Goal: Task Accomplishment & Management: Use online tool/utility

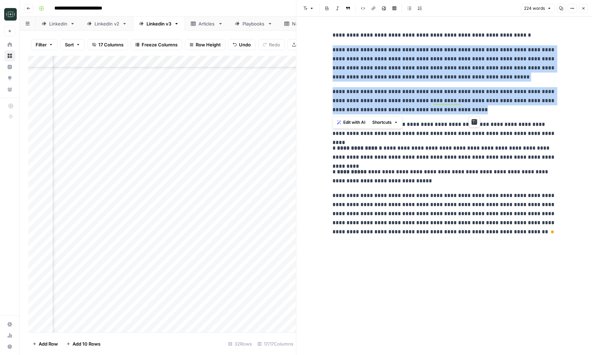
scroll to position [126, 297]
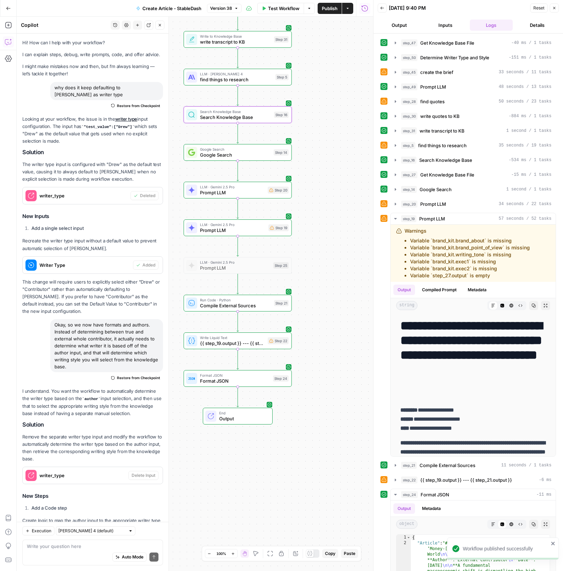
scroll to position [2378, 0]
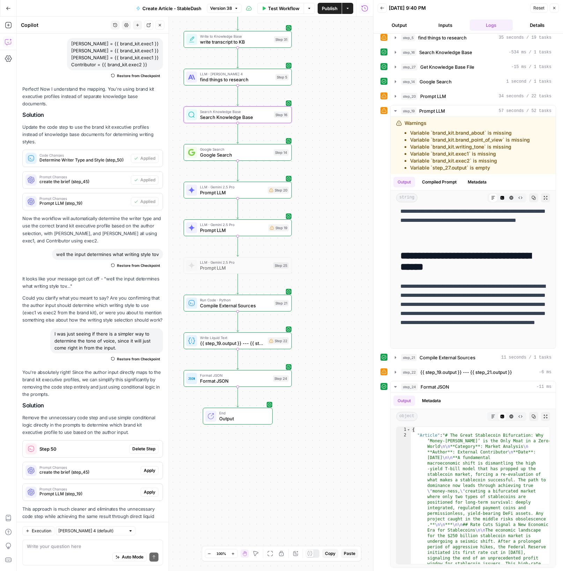
click at [9, 11] on button "Go Back" at bounding box center [8, 8] width 13 height 13
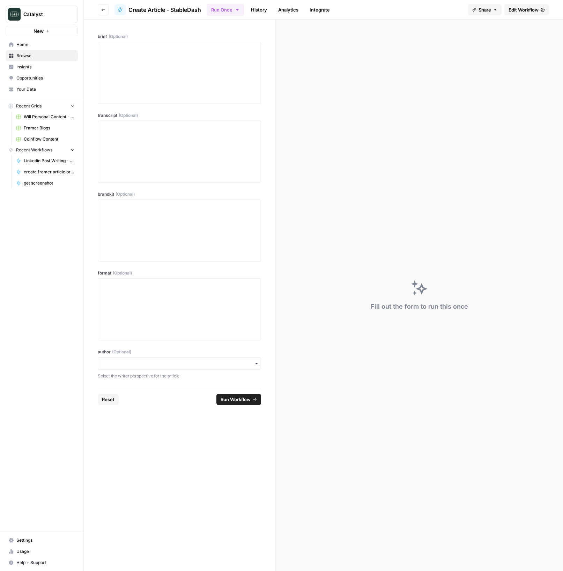
click at [37, 120] on span "Will Personal Content - [DATE]" at bounding box center [49, 117] width 51 height 6
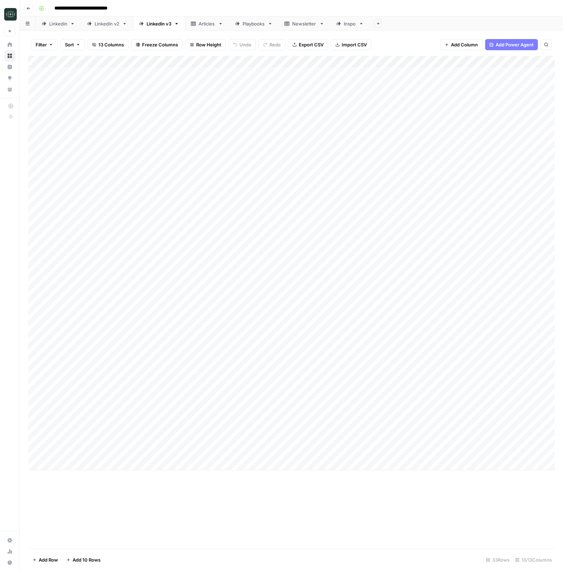
click at [188, 382] on div "Add Column" at bounding box center [291, 263] width 526 height 415
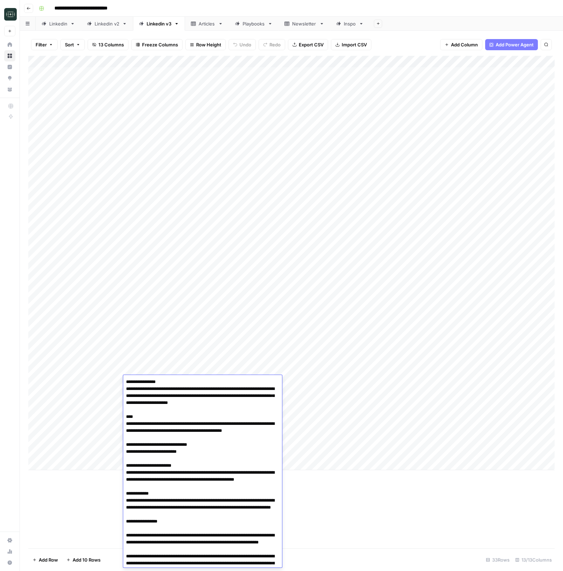
scroll to position [133, 0]
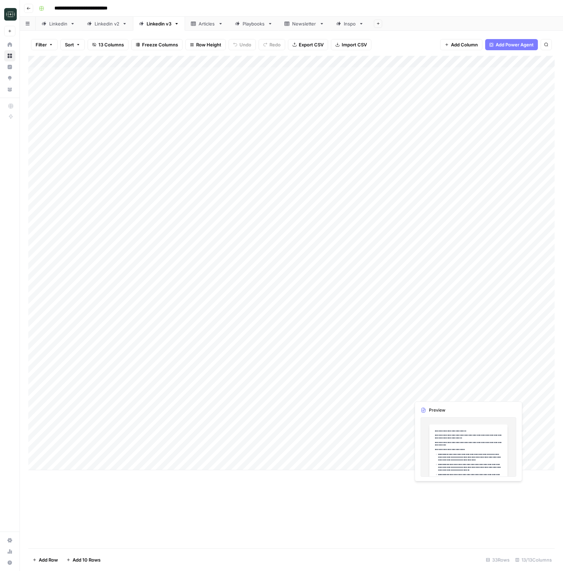
click at [507, 393] on div "Add Column" at bounding box center [291, 263] width 526 height 415
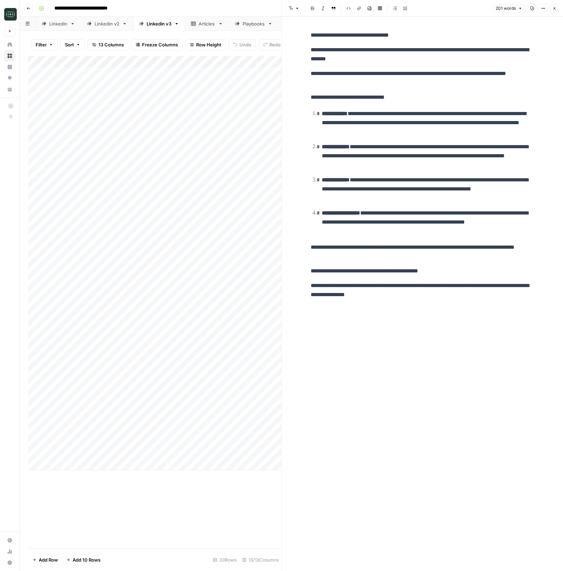
click at [534, 10] on button "Copy" at bounding box center [531, 8] width 9 height 9
click at [549, 8] on div "201 words Copy Options Close" at bounding box center [525, 8] width 66 height 9
click at [553, 8] on icon "button" at bounding box center [554, 8] width 4 height 4
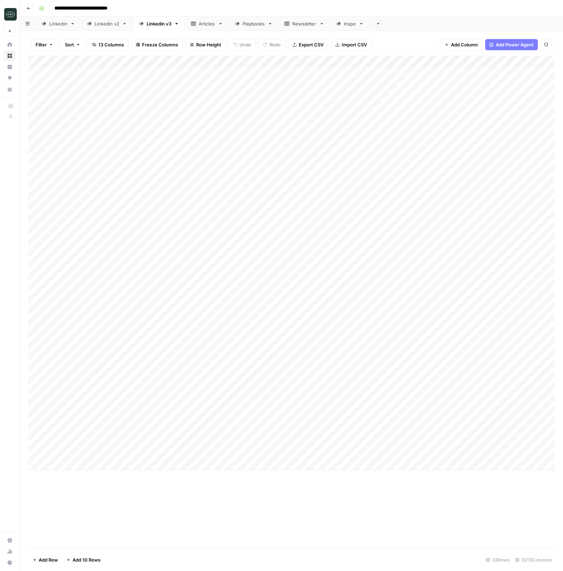
click at [199, 394] on div "Add Column" at bounding box center [291, 263] width 526 height 415
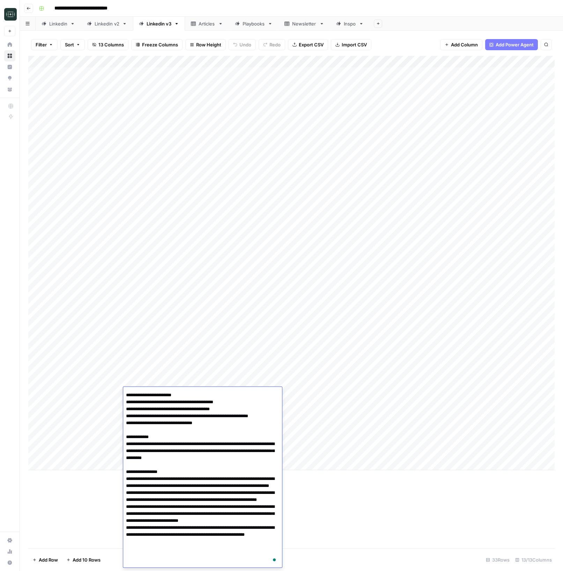
scroll to position [96, 0]
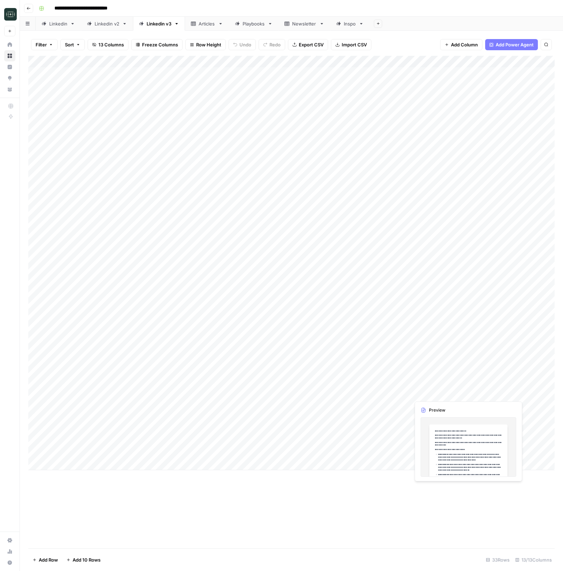
click at [478, 395] on div "Add Column" at bounding box center [291, 263] width 526 height 415
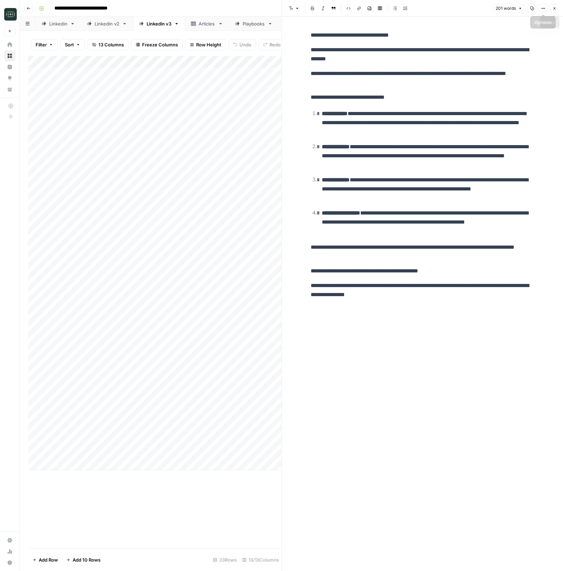
click at [555, 8] on icon "button" at bounding box center [554, 8] width 4 height 4
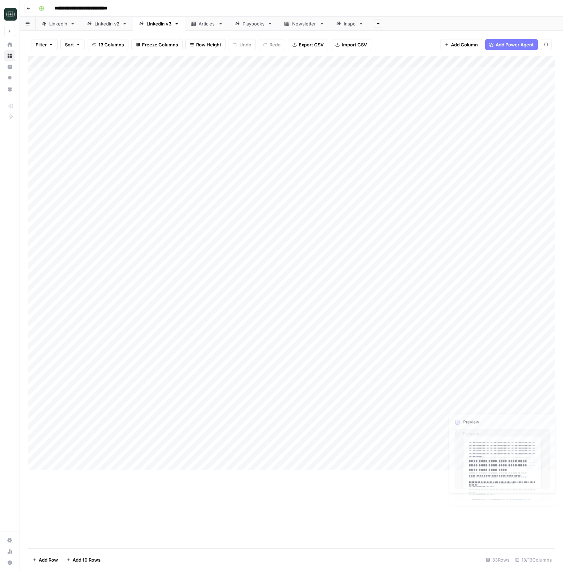
click at [543, 394] on div "Add Column" at bounding box center [291, 263] width 526 height 415
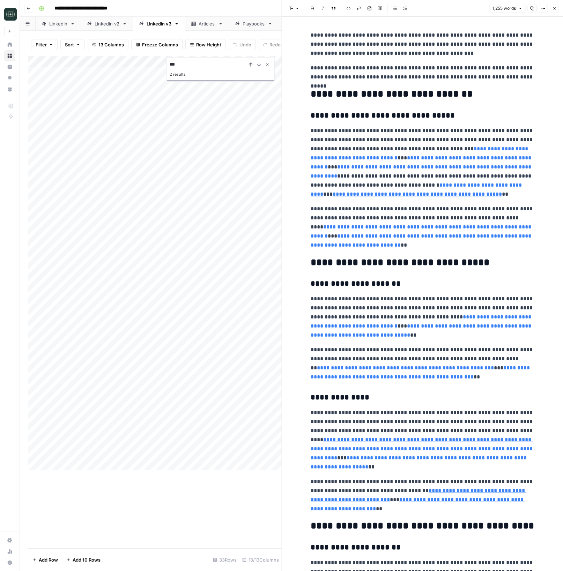
type input "***"
click at [421, 298] on p "**********" at bounding box center [422, 317] width 223 height 45
type input "U"
type input "IFI"
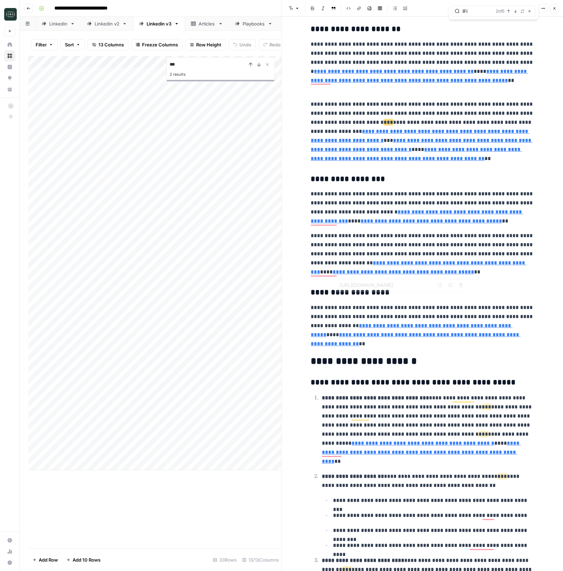
type input "[URL][DOMAIN_NAME]"
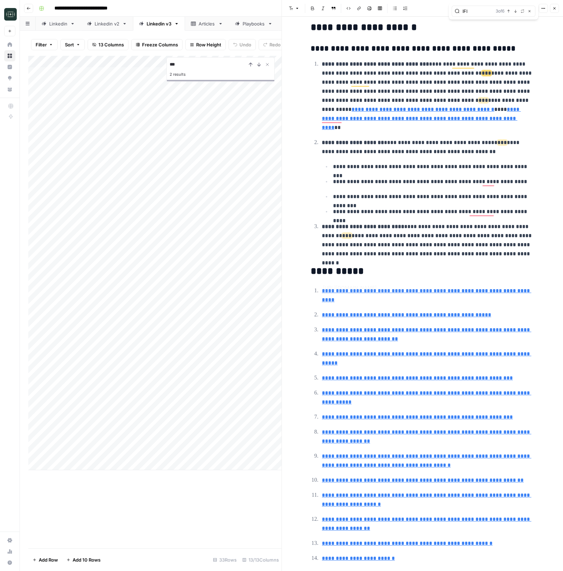
scroll to position [1489, 0]
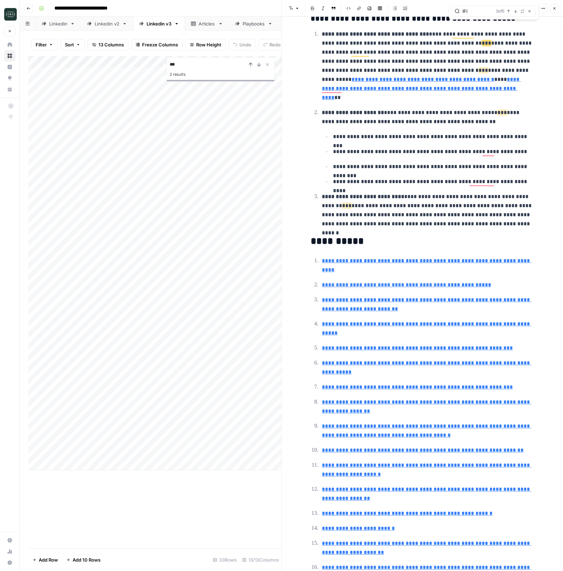
type input "[URL][DOMAIN_NAME]"
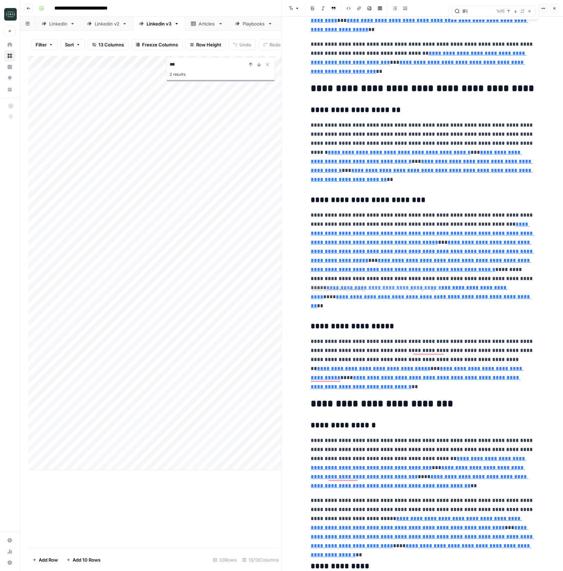
type input "[URL][DOMAIN_NAME]"
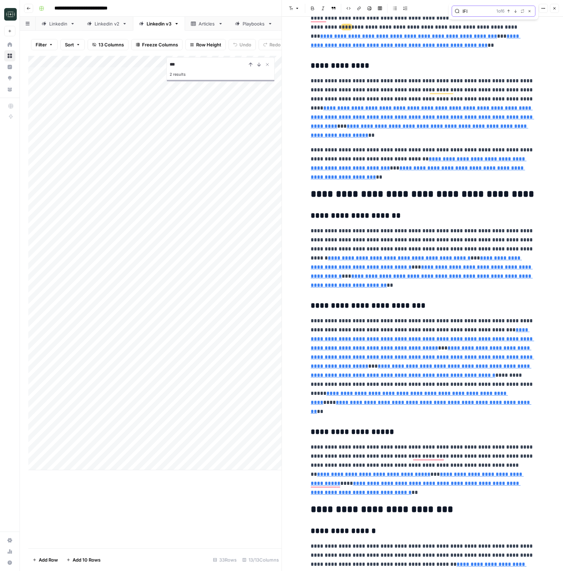
drag, startPoint x: 531, startPoint y: 12, endPoint x: 535, endPoint y: 12, distance: 3.5
click at [532, 12] on button "Close" at bounding box center [530, 11] width 6 height 6
click at [556, 9] on icon "button" at bounding box center [554, 8] width 4 height 4
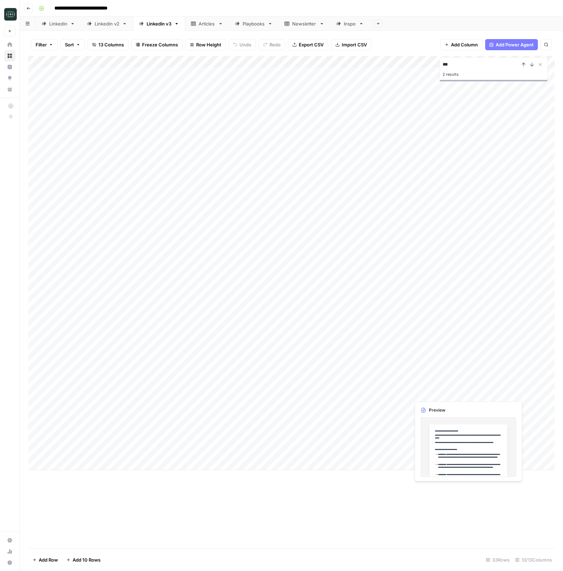
click at [486, 394] on div "Add Column" at bounding box center [291, 263] width 526 height 415
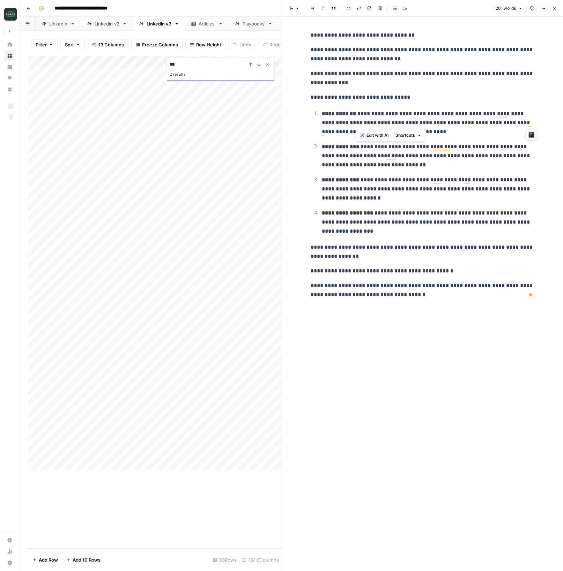
drag, startPoint x: 533, startPoint y: 124, endPoint x: 355, endPoint y: 112, distance: 178.4
click at [355, 112] on p "**********" at bounding box center [428, 122] width 212 height 27
click at [462, 123] on p "**********" at bounding box center [428, 122] width 212 height 27
click at [553, 6] on icon "button" at bounding box center [554, 8] width 4 height 4
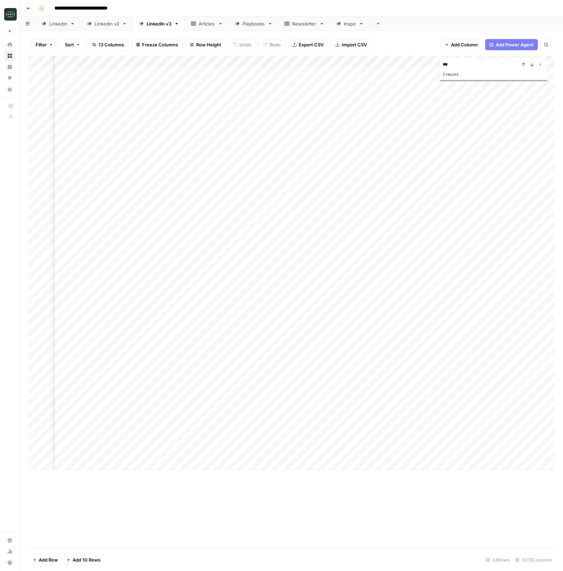
scroll to position [0, 177]
click at [540, 62] on icon "Close Search" at bounding box center [541, 65] width 6 height 6
click at [482, 393] on div "Add Column" at bounding box center [291, 263] width 526 height 415
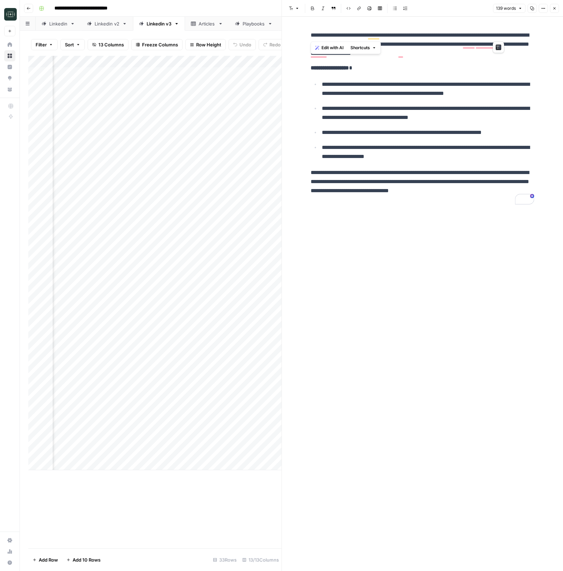
drag, startPoint x: 319, startPoint y: 34, endPoint x: 499, endPoint y: 35, distance: 179.7
click at [498, 35] on p "**********" at bounding box center [422, 44] width 223 height 27
click at [557, 8] on button "Close" at bounding box center [554, 8] width 9 height 9
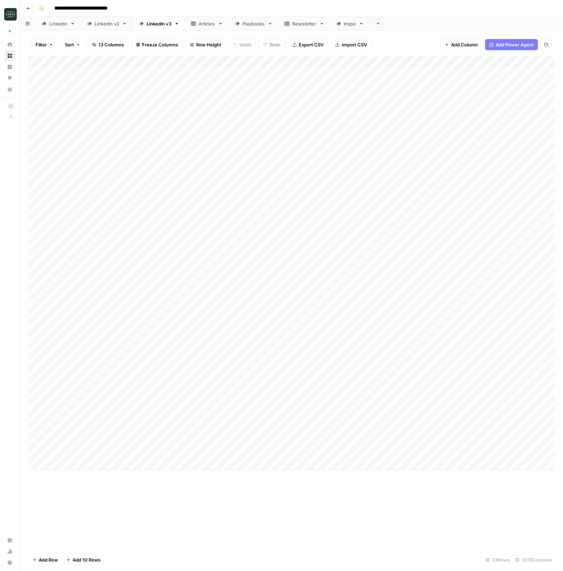
click at [176, 431] on div "Add Column" at bounding box center [291, 263] width 526 height 415
type textarea "**********"
click at [359, 432] on div "Add Column" at bounding box center [291, 263] width 526 height 415
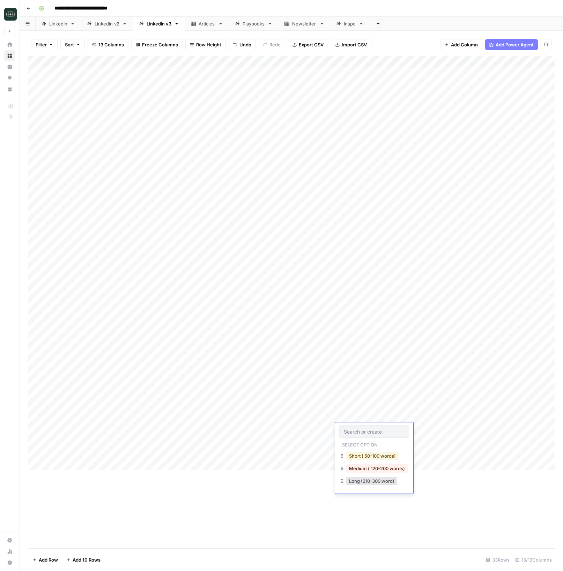
click at [364, 458] on button "Short ( 50-100 words)" at bounding box center [372, 456] width 52 height 8
click at [432, 431] on div "Add Column" at bounding box center [291, 263] width 526 height 415
click at [30, 8] on icon "button" at bounding box center [29, 8] width 4 height 4
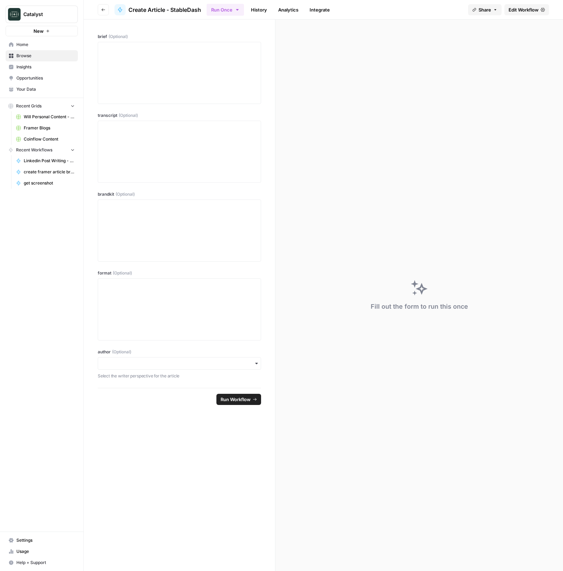
click at [29, 46] on span "Home" at bounding box center [45, 45] width 58 height 6
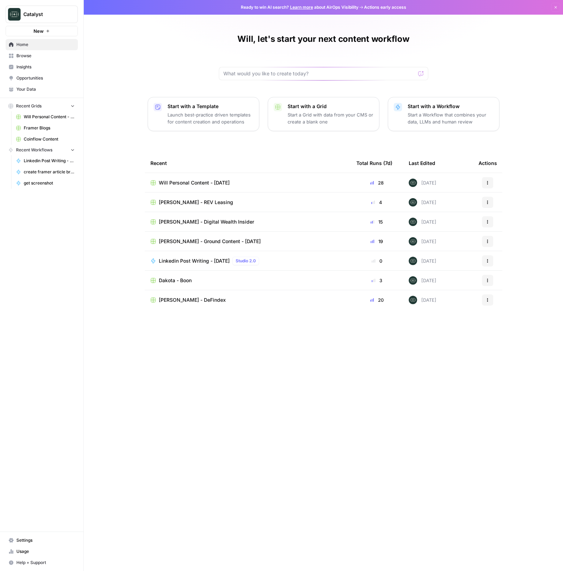
click at [185, 201] on span "[PERSON_NAME] - REV Leasing" at bounding box center [196, 202] width 74 height 7
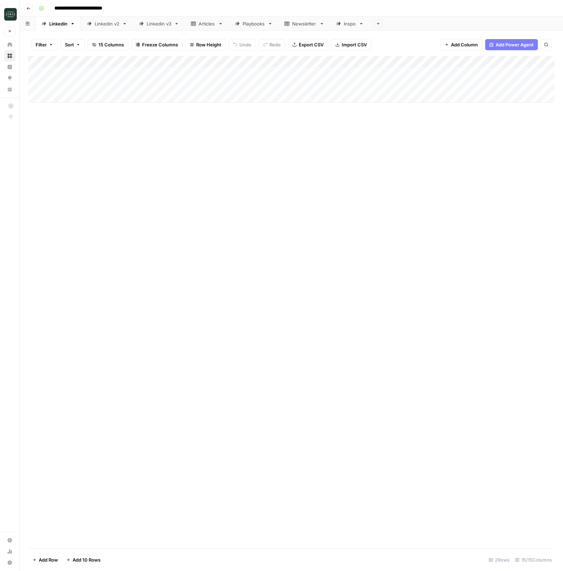
click at [153, 22] on div "Linkedin v3" at bounding box center [159, 23] width 25 height 7
click at [431, 442] on div "Add Column" at bounding box center [291, 257] width 526 height 403
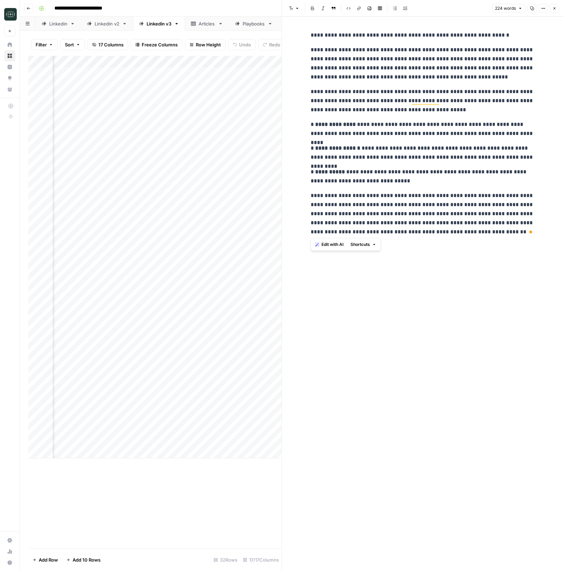
drag, startPoint x: 311, startPoint y: 195, endPoint x: 470, endPoint y: 228, distance: 162.5
click at [470, 228] on p "**********" at bounding box center [422, 213] width 223 height 45
click at [477, 231] on p "**********" at bounding box center [422, 213] width 223 height 45
click at [551, 9] on button "Close" at bounding box center [554, 8] width 9 height 9
